Goal: Find specific page/section: Find specific page/section

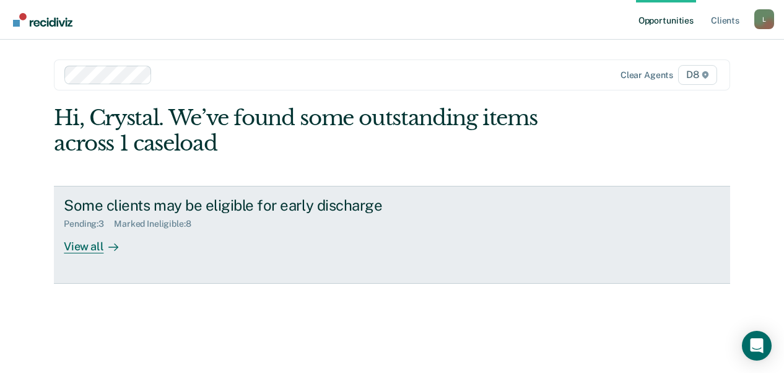
click at [83, 243] on div "View all" at bounding box center [98, 241] width 69 height 24
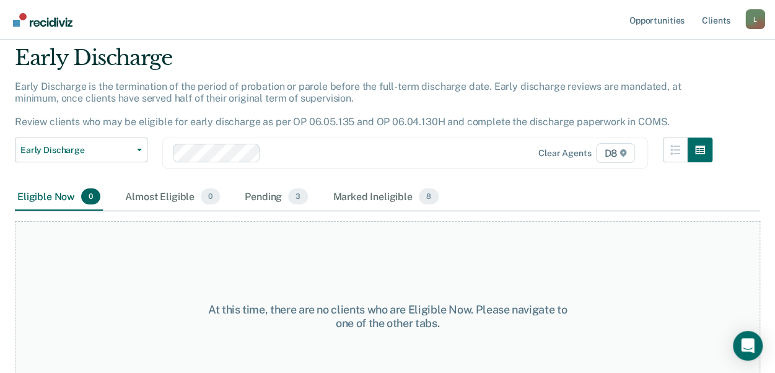
scroll to position [77, 0]
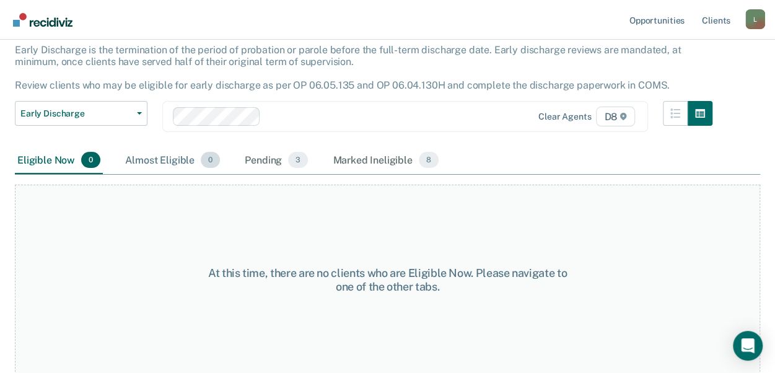
click at [169, 162] on div "Almost Eligible 0" at bounding box center [173, 160] width 100 height 27
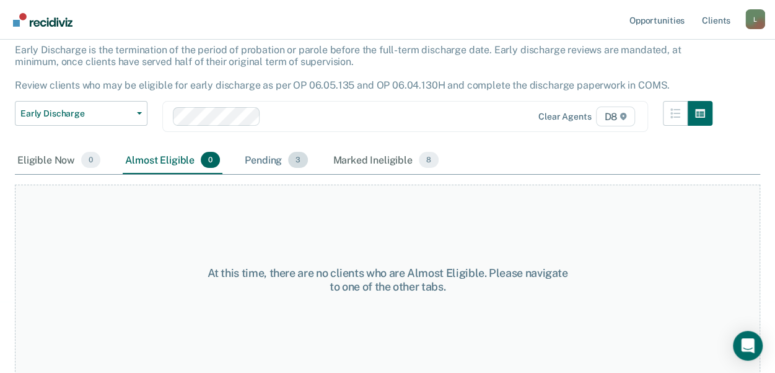
click at [264, 160] on div "Pending 3" at bounding box center [276, 160] width 68 height 27
